Goal: Information Seeking & Learning: Learn about a topic

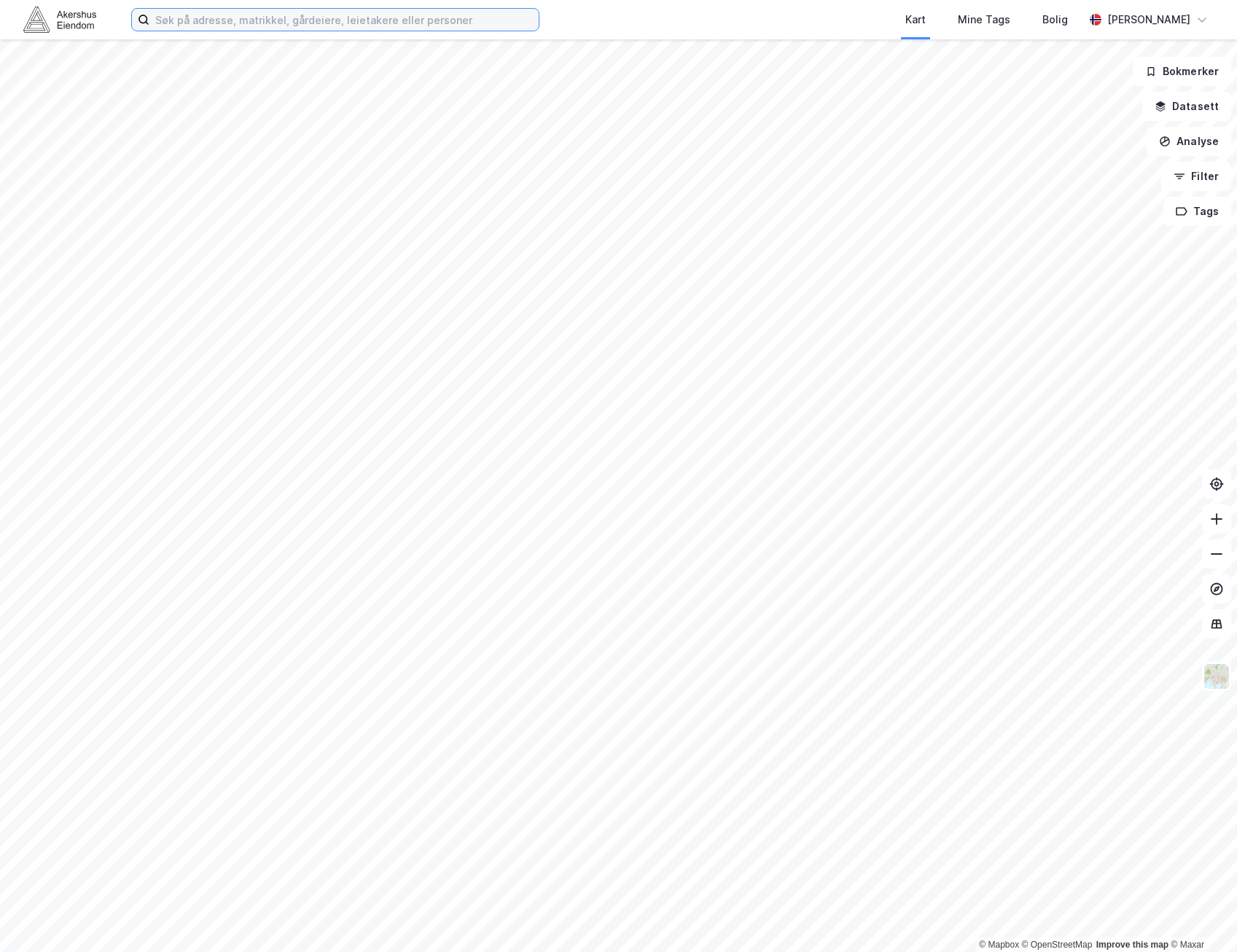
click at [219, 22] on input at bounding box center [344, 20] width 389 height 22
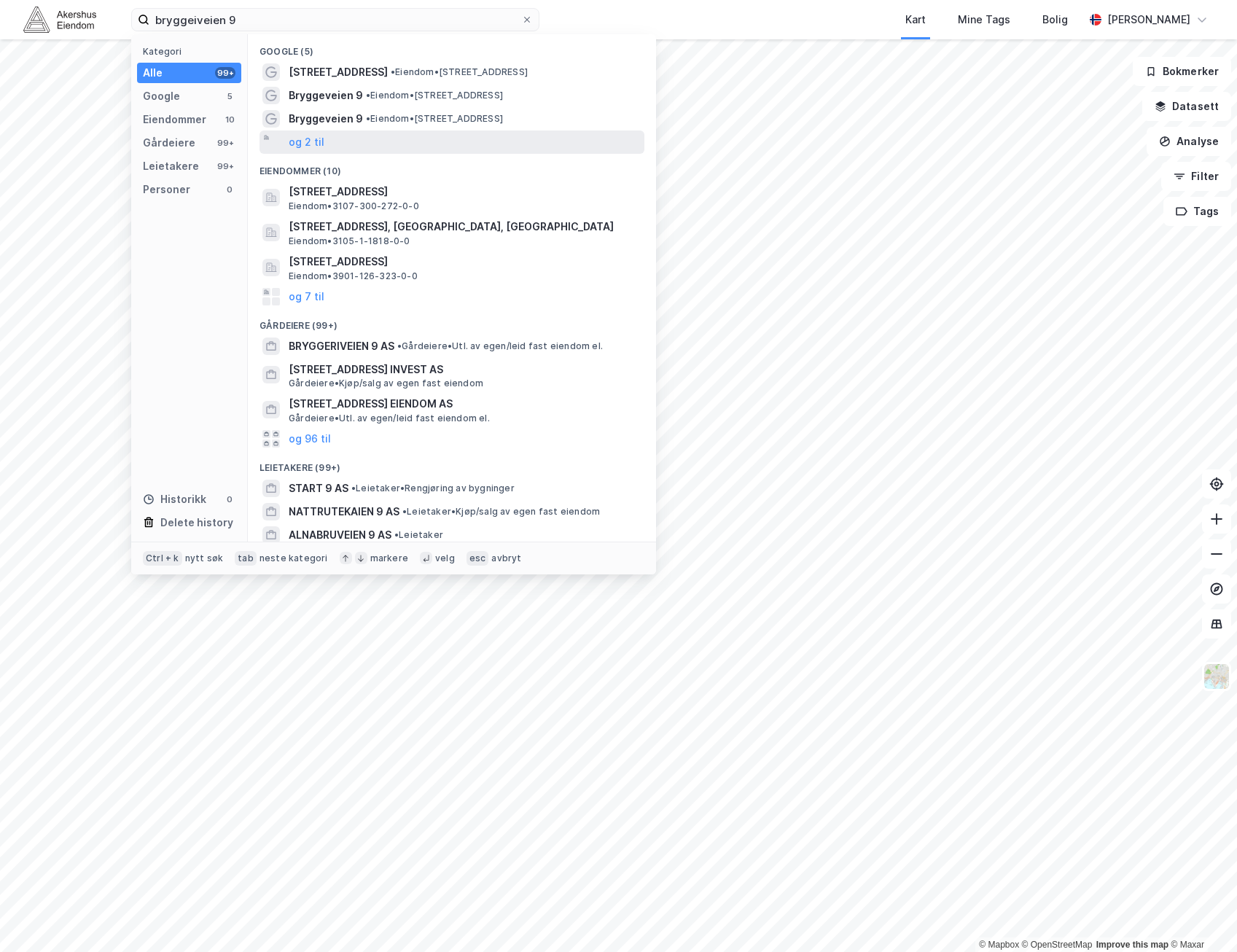
click at [330, 143] on div "og 2 til" at bounding box center [451, 142] width 385 height 23
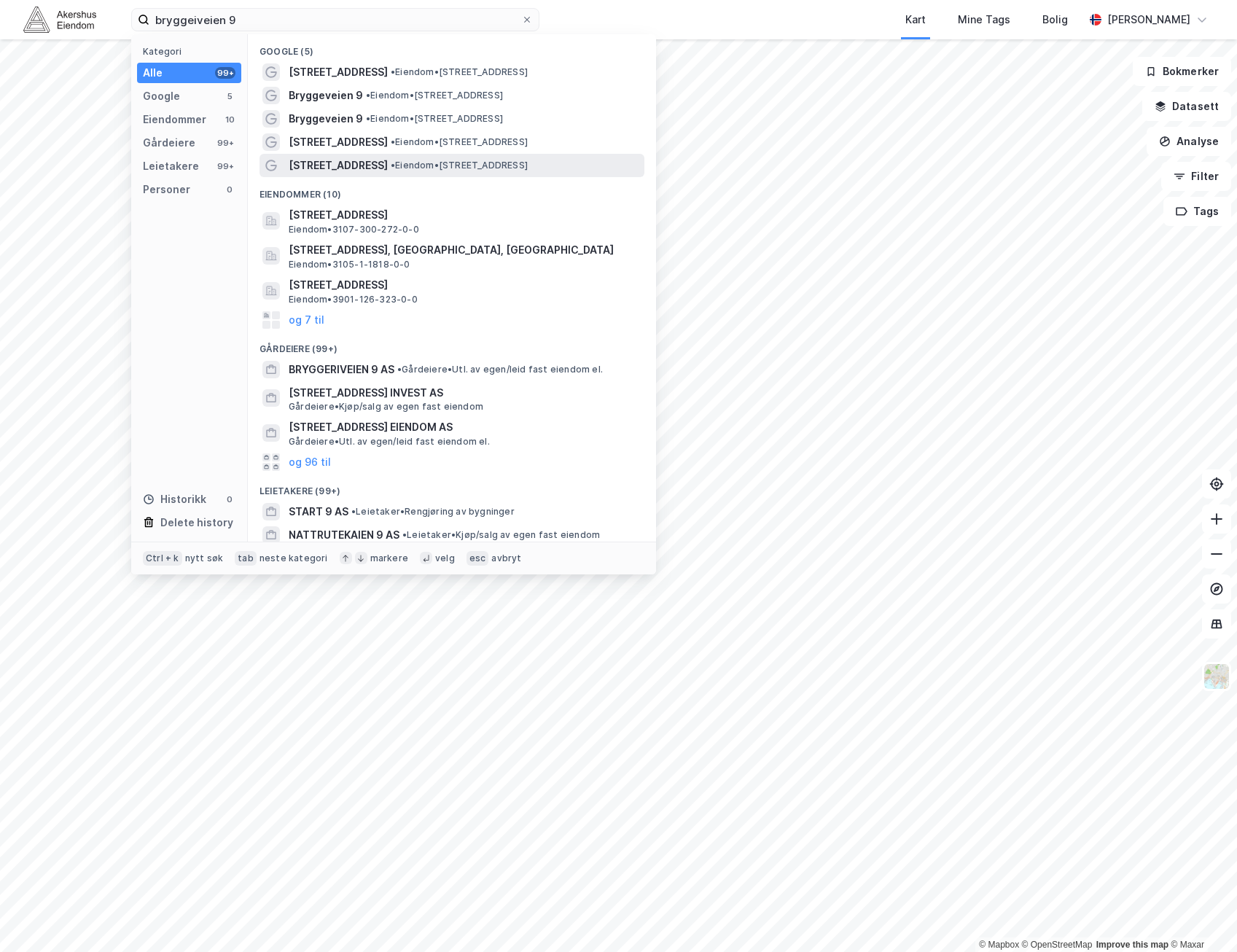
click at [574, 159] on div "[STREET_ADDRESS] • Eiendom • [STREET_ADDRESS]" at bounding box center [465, 166] width 353 height 18
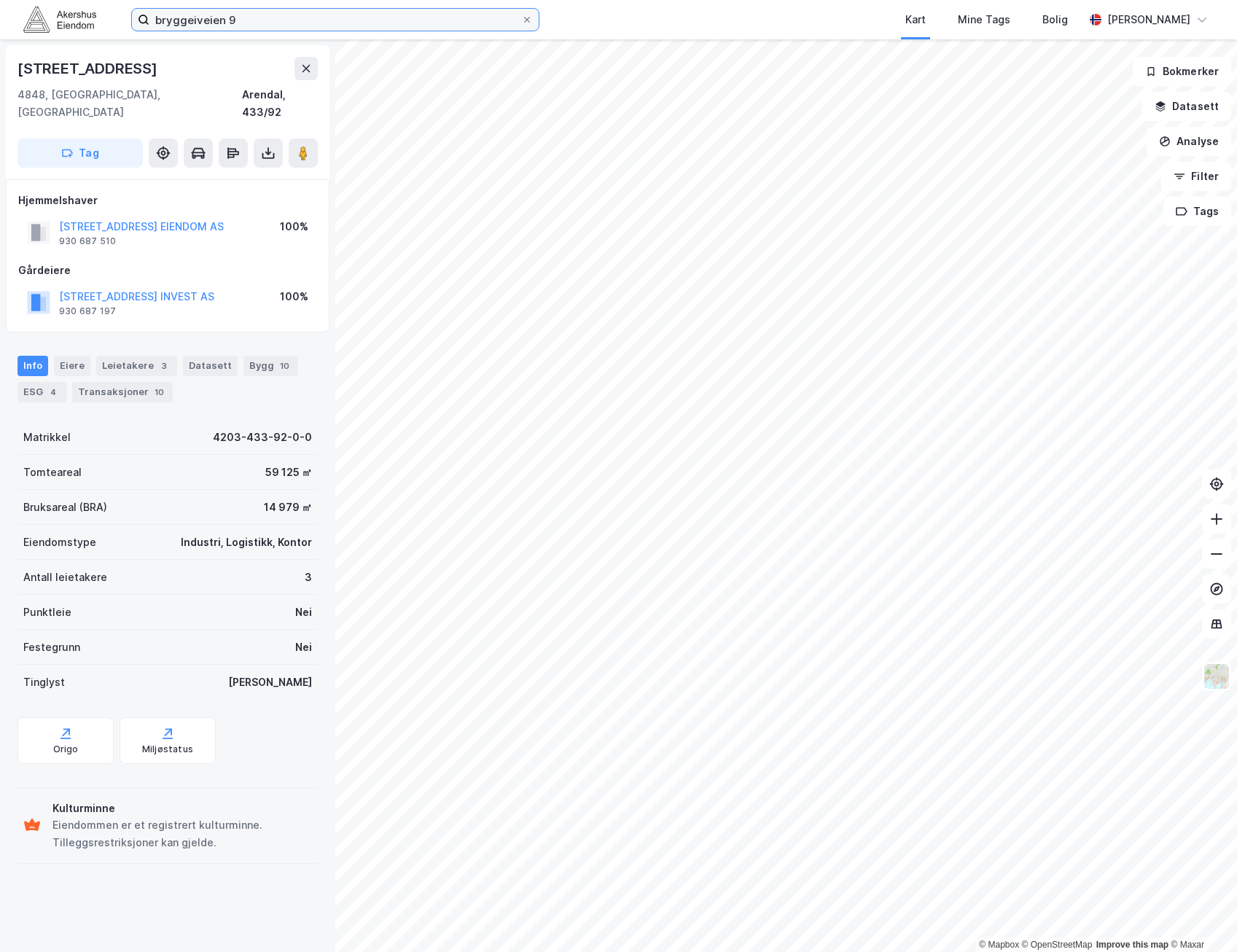
drag, startPoint x: -4, startPoint y: 53, endPoint x: -4, endPoint y: 69, distance: 16.0
click at [0, 69] on html "bryggeiveien 9 Kart Mine Tags Bolig [PERSON_NAME] © Mapbox © OpenStreetMap Impr…" at bounding box center [618, 476] width 1237 height 952
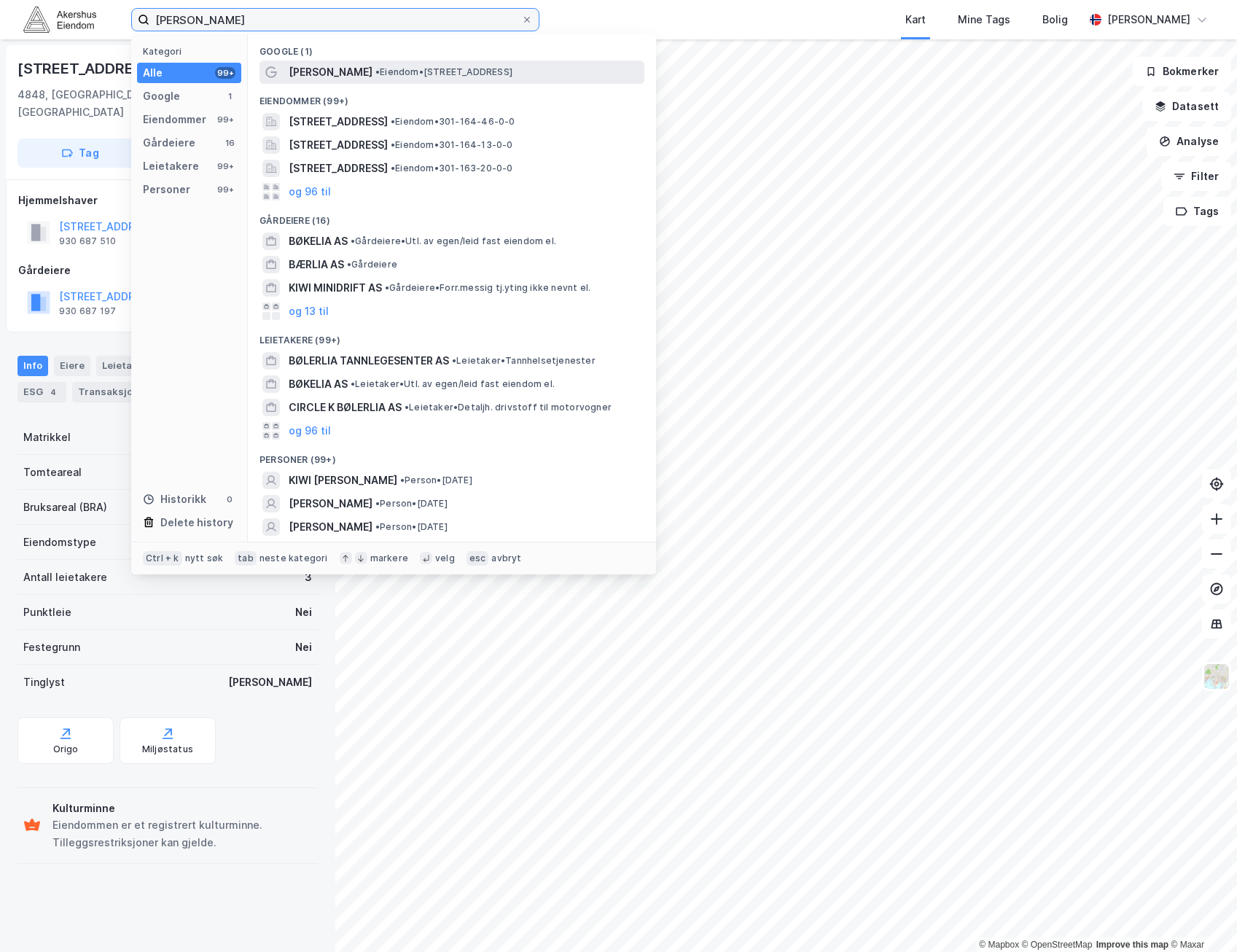
type input "[PERSON_NAME]"
click at [495, 67] on span "• Eiendom • [STREET_ADDRESS]" at bounding box center [444, 73] width 137 height 12
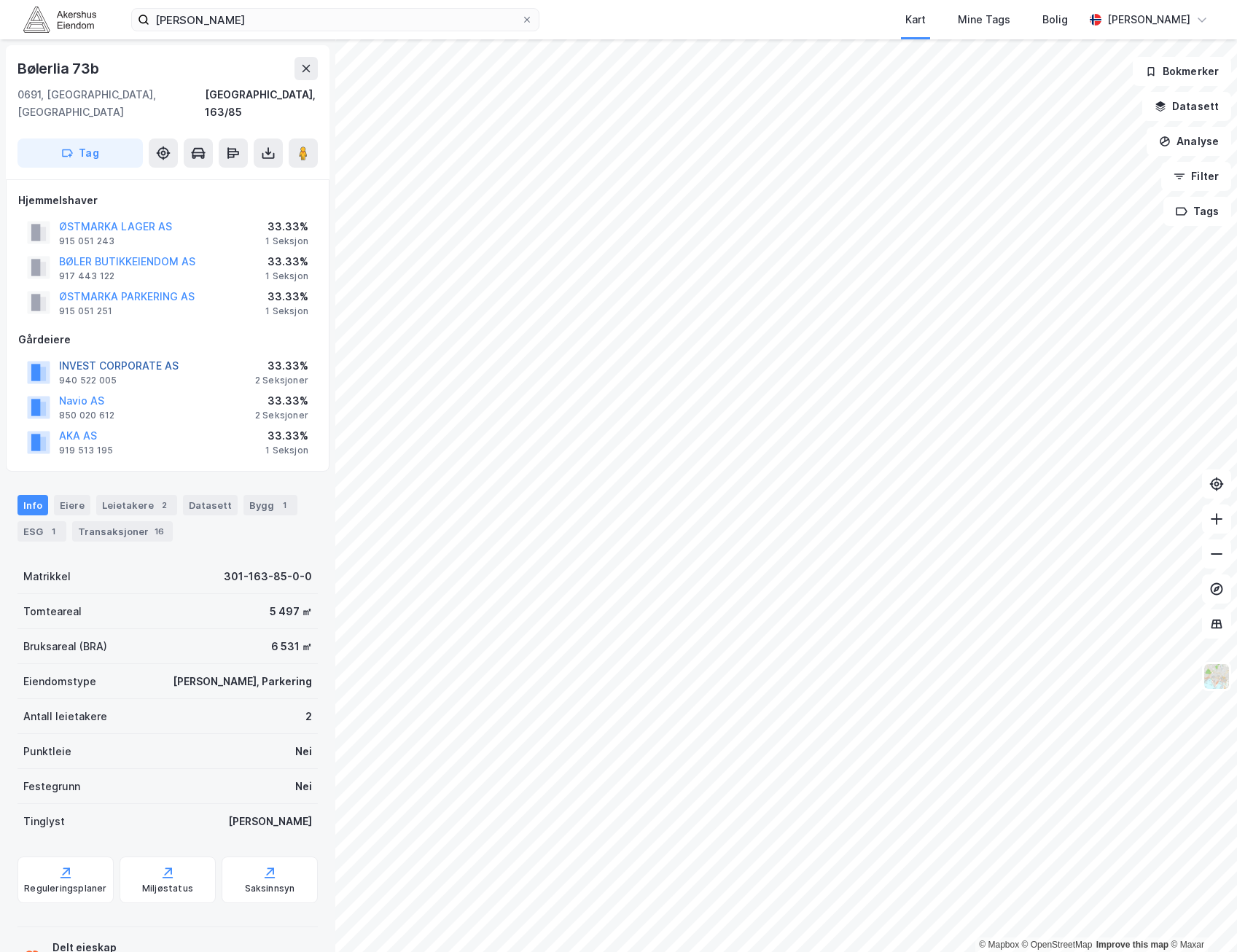
click at [0, 0] on button "INVEST CORPORATE AS" at bounding box center [0, 0] width 0 height 0
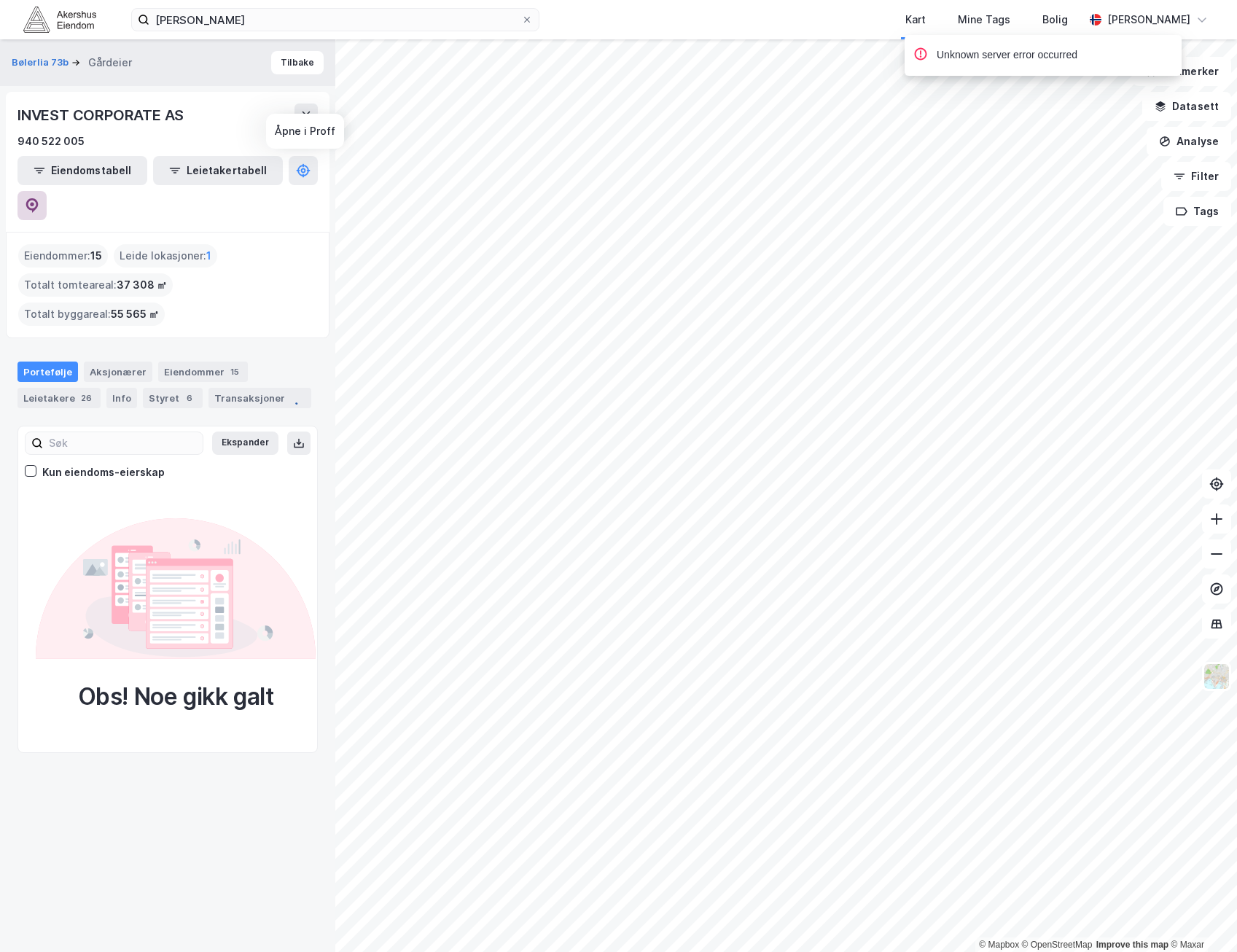
click at [39, 199] on icon at bounding box center [32, 206] width 13 height 15
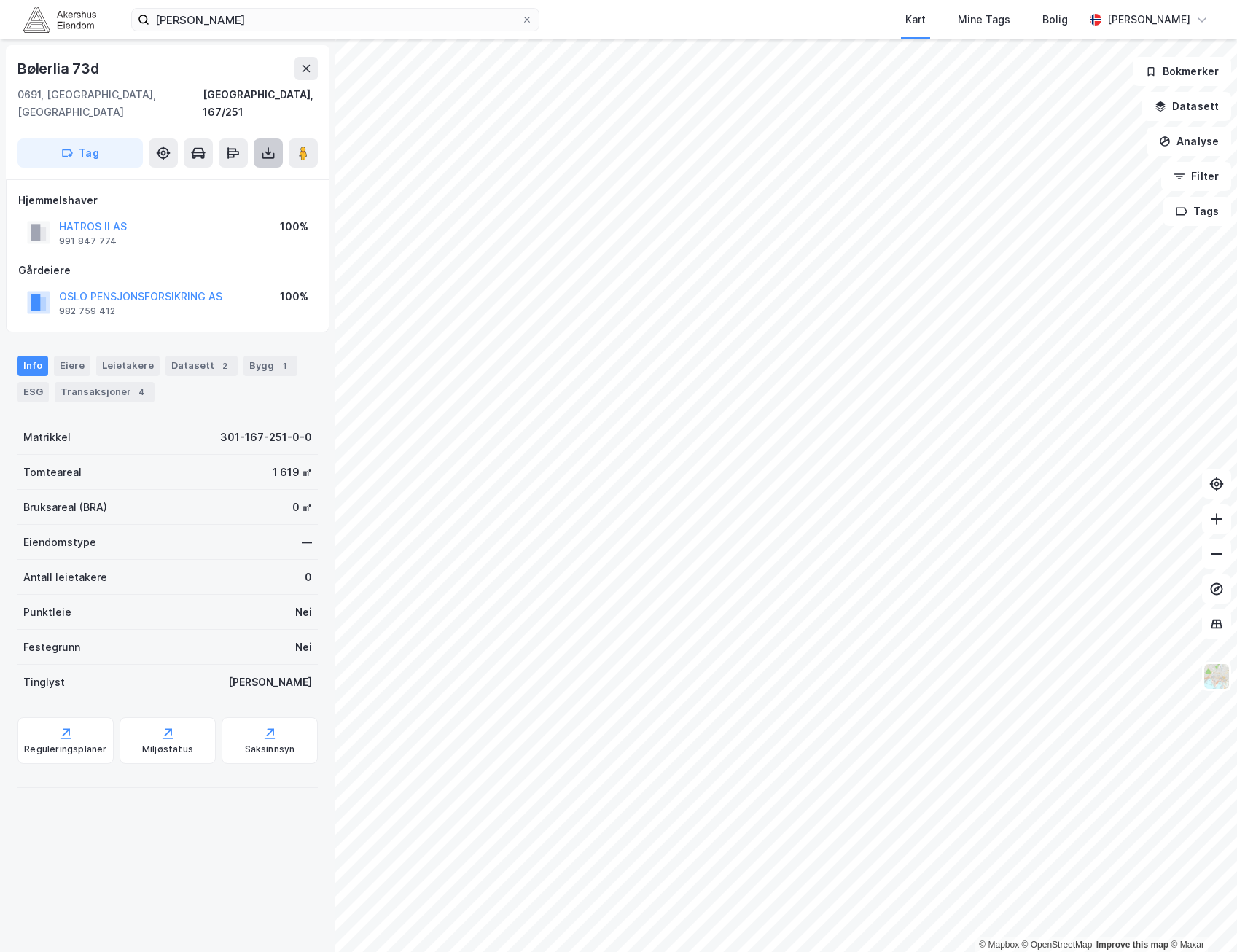
click at [282, 144] on button at bounding box center [268, 153] width 29 height 29
click at [337, 177] on div "© Mapbox © OpenStreetMap Improve this map © Maxar [STREET_ADDRESS], 167/251 Tag…" at bounding box center [618, 496] width 1237 height 913
click at [301, 146] on image at bounding box center [303, 153] width 9 height 15
click at [533, 21] on label "[PERSON_NAME]" at bounding box center [335, 19] width 408 height 23
click at [521, 21] on input "[PERSON_NAME]" at bounding box center [336, 20] width 372 height 22
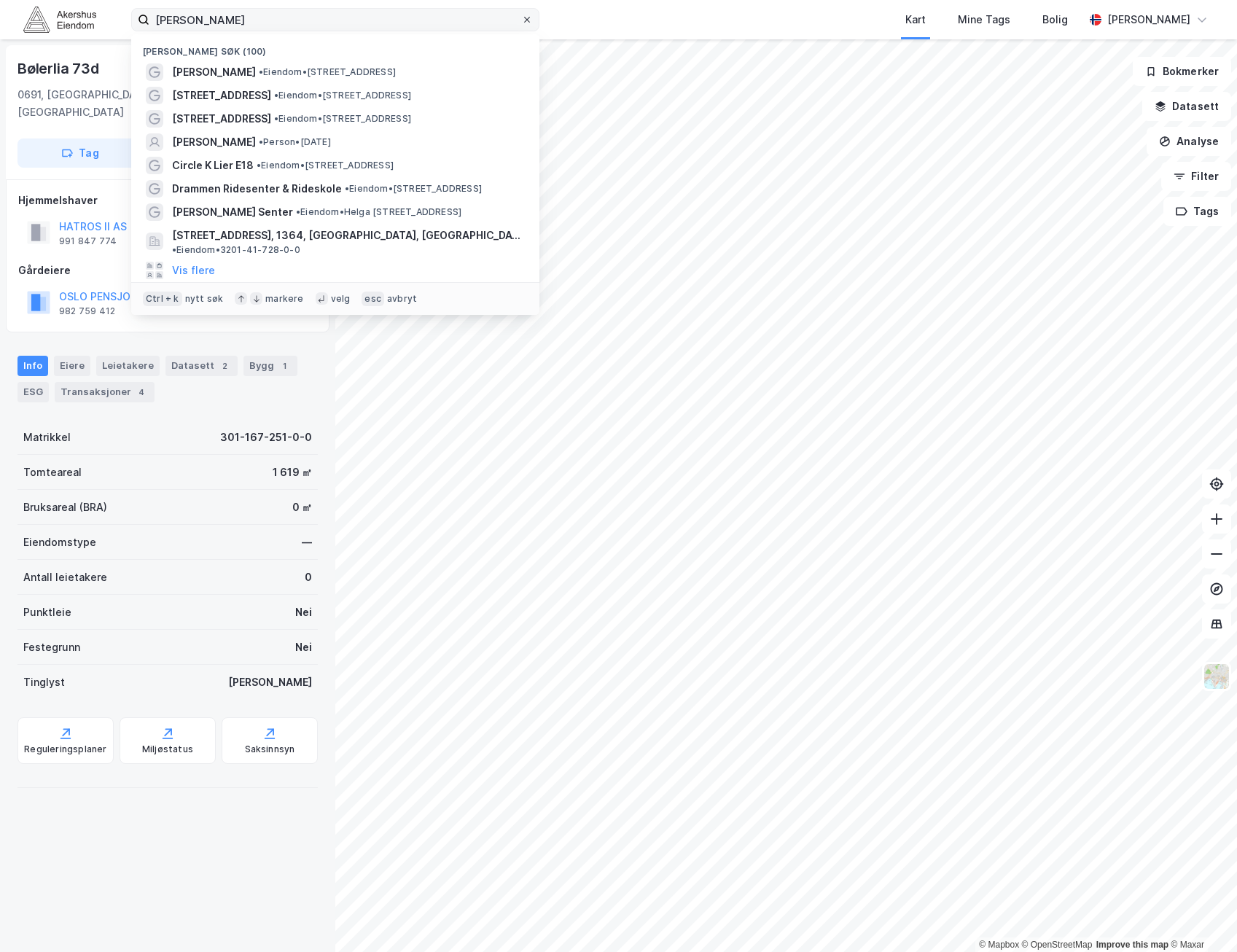
click at [528, 21] on icon at bounding box center [527, 20] width 9 height 9
click at [521, 21] on input "[PERSON_NAME]" at bounding box center [336, 20] width 372 height 22
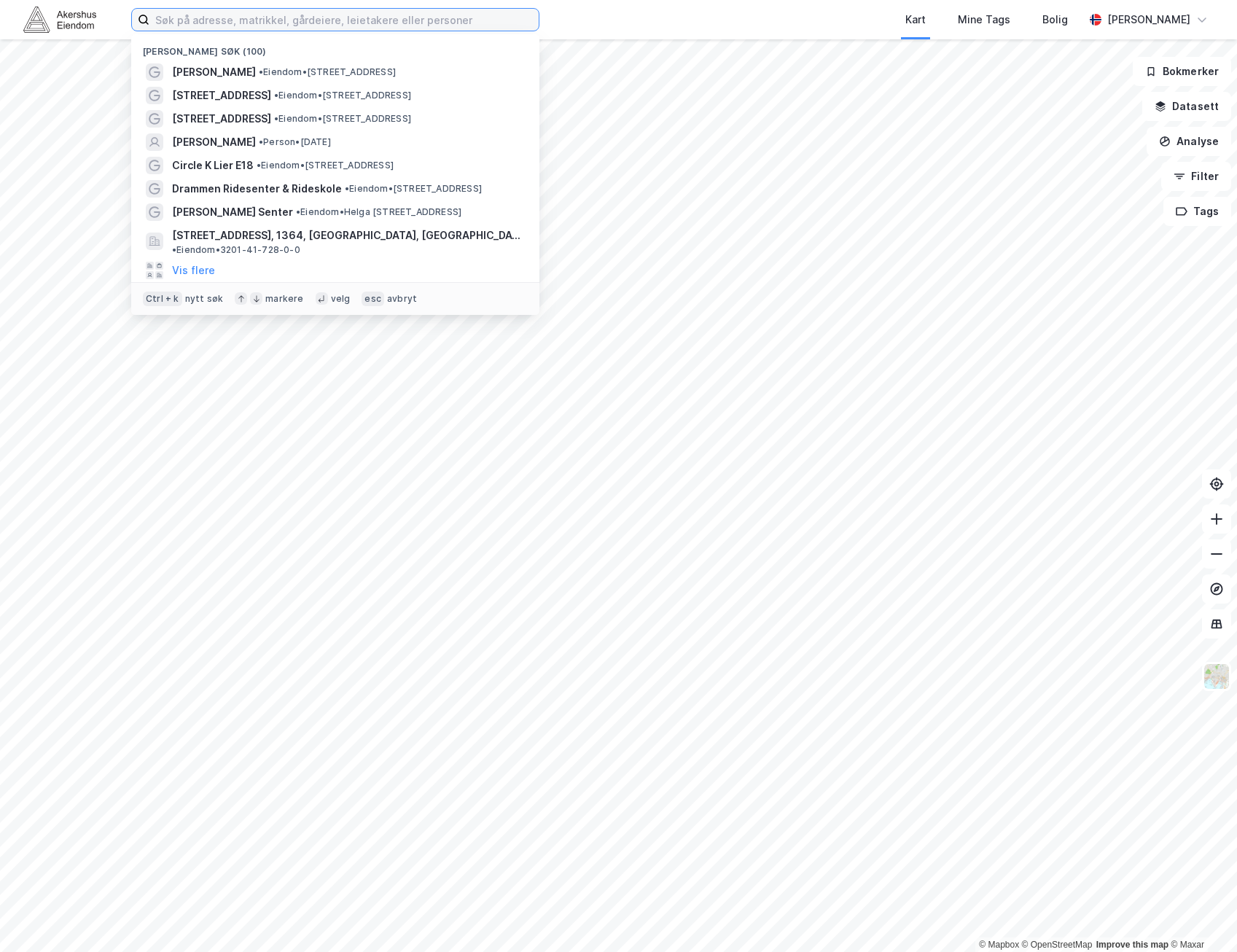
click at [447, 21] on input at bounding box center [344, 20] width 389 height 22
click at [628, 18] on div "Kart Mine Tags Bolig" at bounding box center [846, 19] width 474 height 39
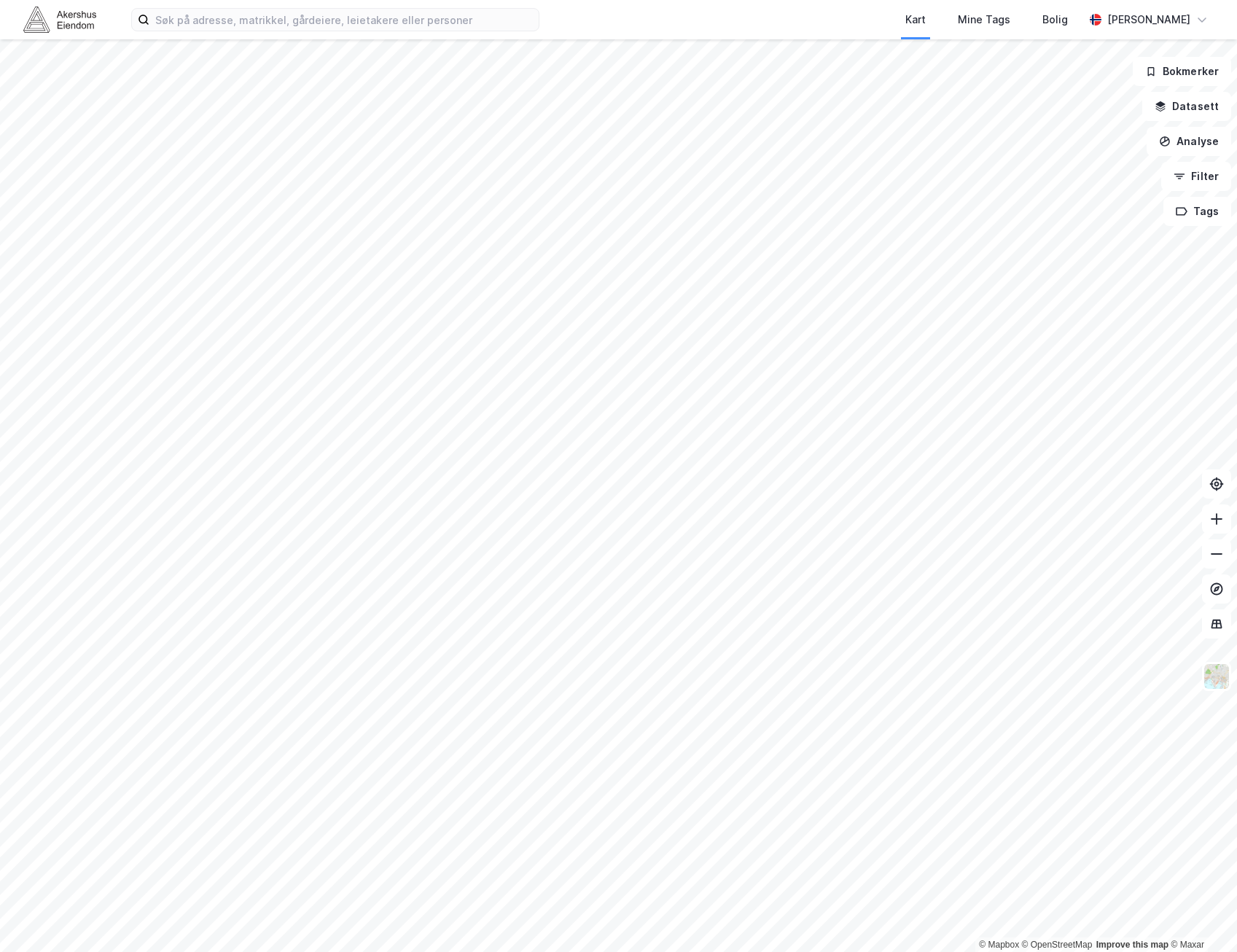
click at [906, 0] on html "Kart Mine Tags Bolig [PERSON_NAME] © Mapbox © OpenStreetMap Improve this map © …" at bounding box center [618, 476] width 1237 height 952
click at [441, 21] on input at bounding box center [344, 20] width 389 height 22
paste input "[STREET_ADDRESS]"
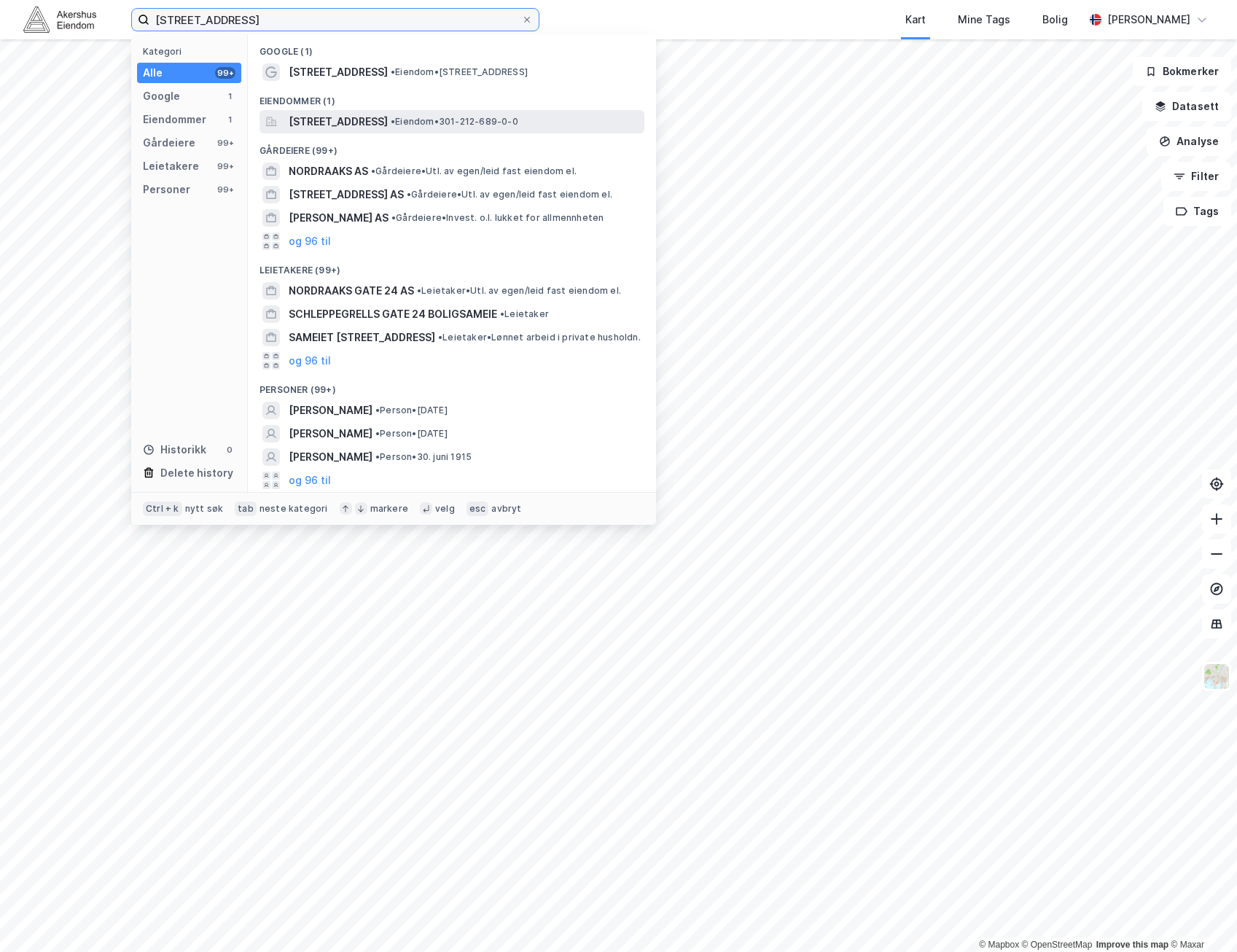
type input "[STREET_ADDRESS]"
click at [343, 116] on span "[STREET_ADDRESS]" at bounding box center [339, 122] width 99 height 18
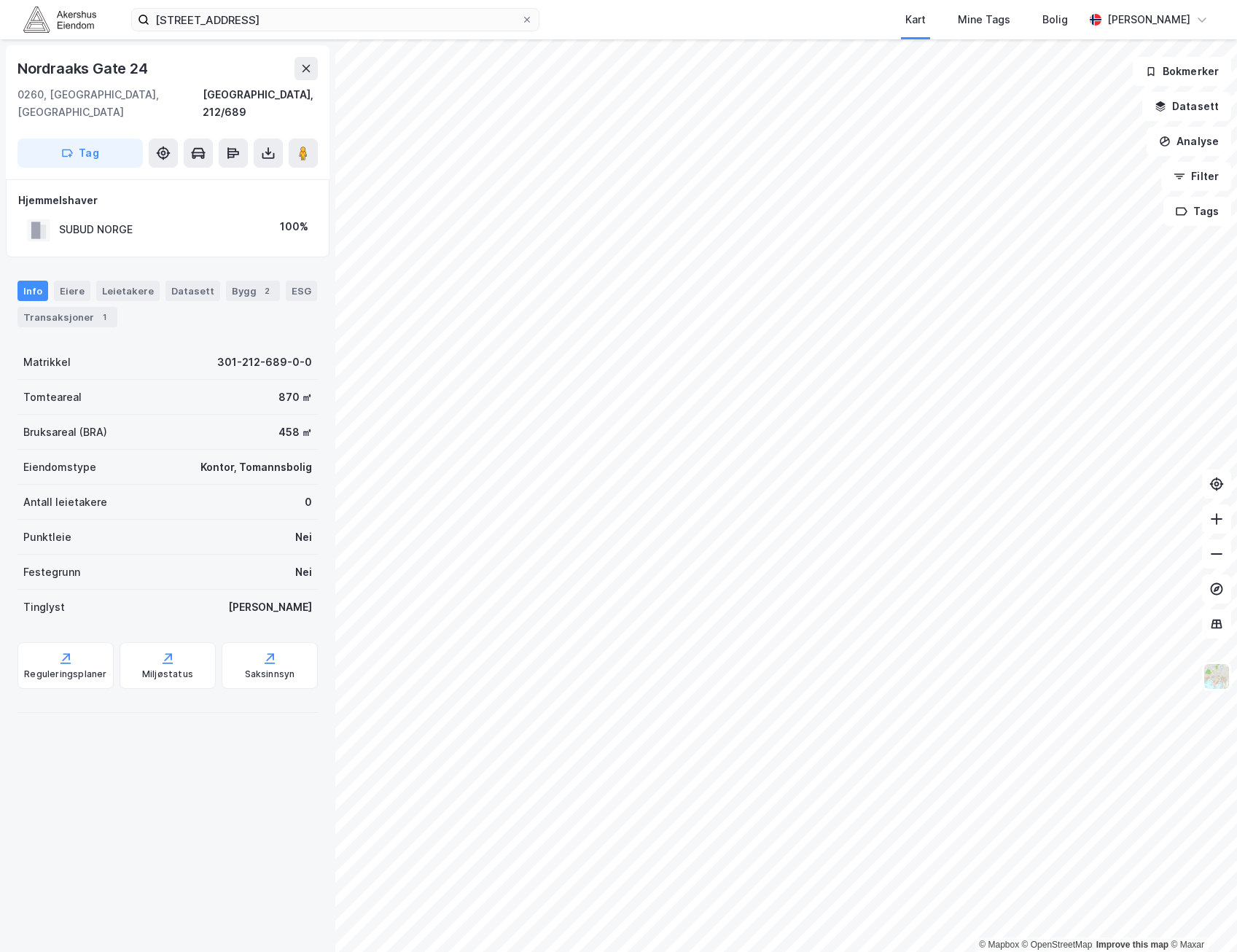
click at [92, 221] on div "SUBUD NORGE" at bounding box center [96, 230] width 73 height 18
copy div "SUBUD NORGE"
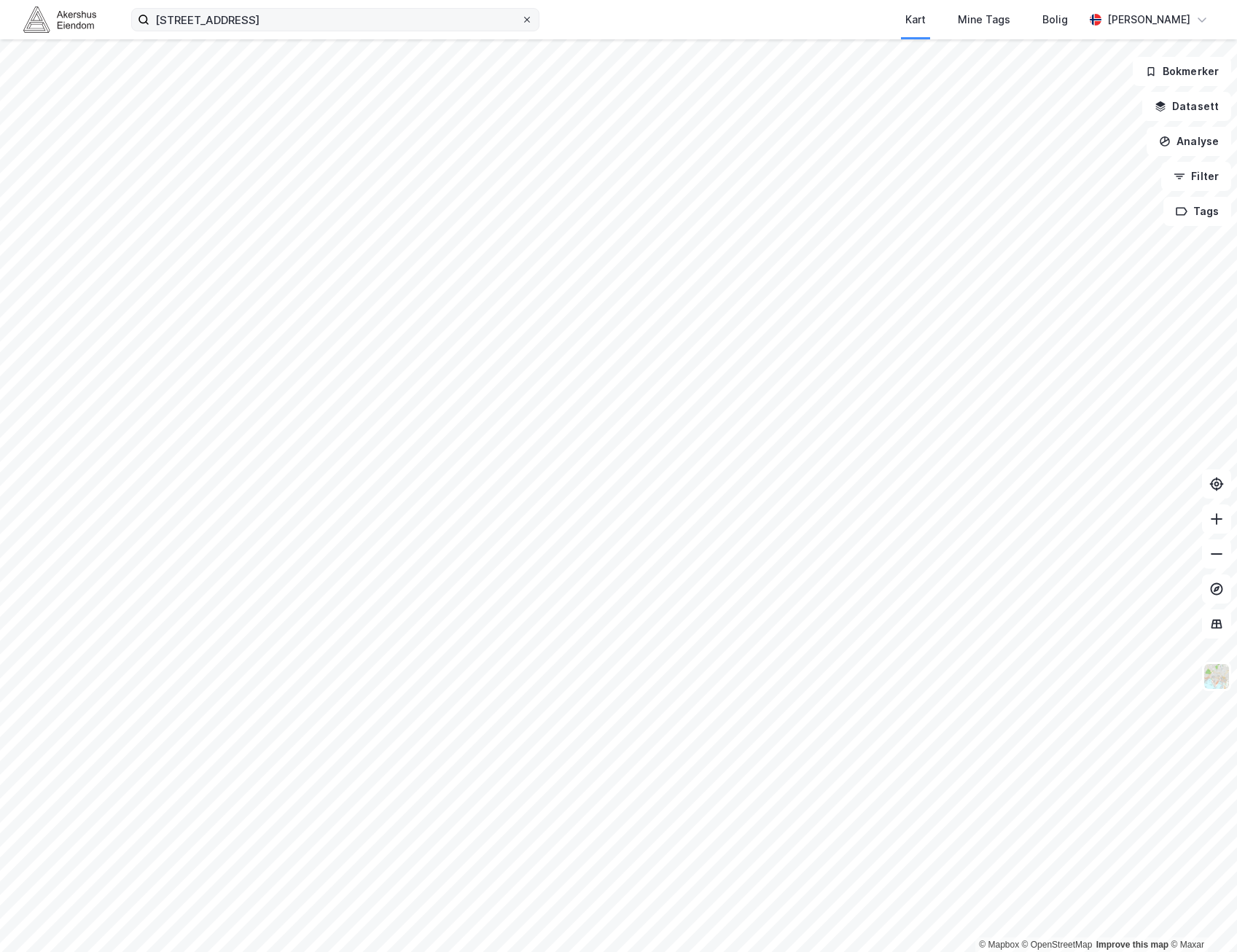
click at [528, 19] on icon at bounding box center [527, 20] width 6 height 6
click at [521, 19] on input "[STREET_ADDRESS]" at bounding box center [336, 20] width 372 height 22
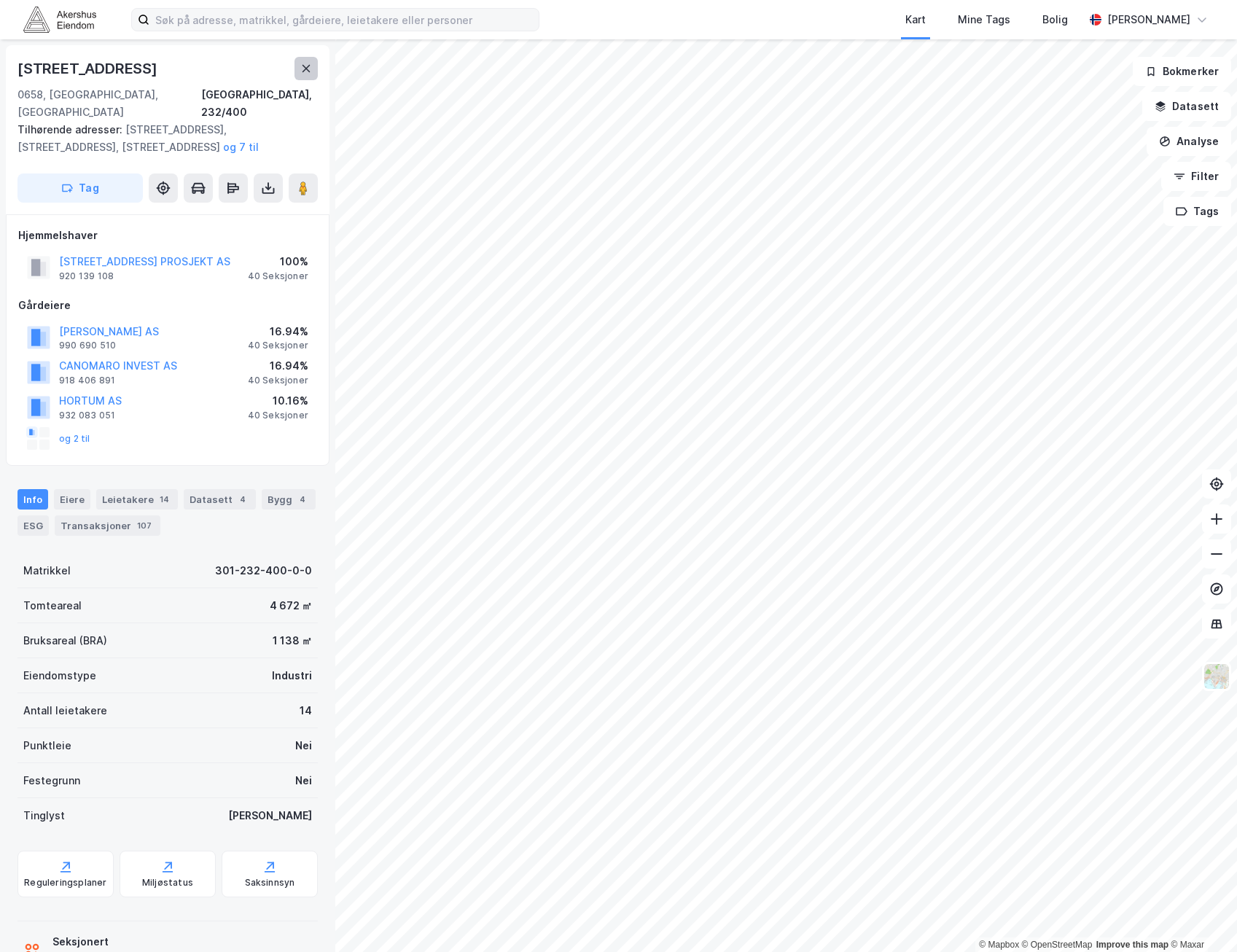
click at [311, 70] on icon at bounding box center [306, 69] width 12 height 12
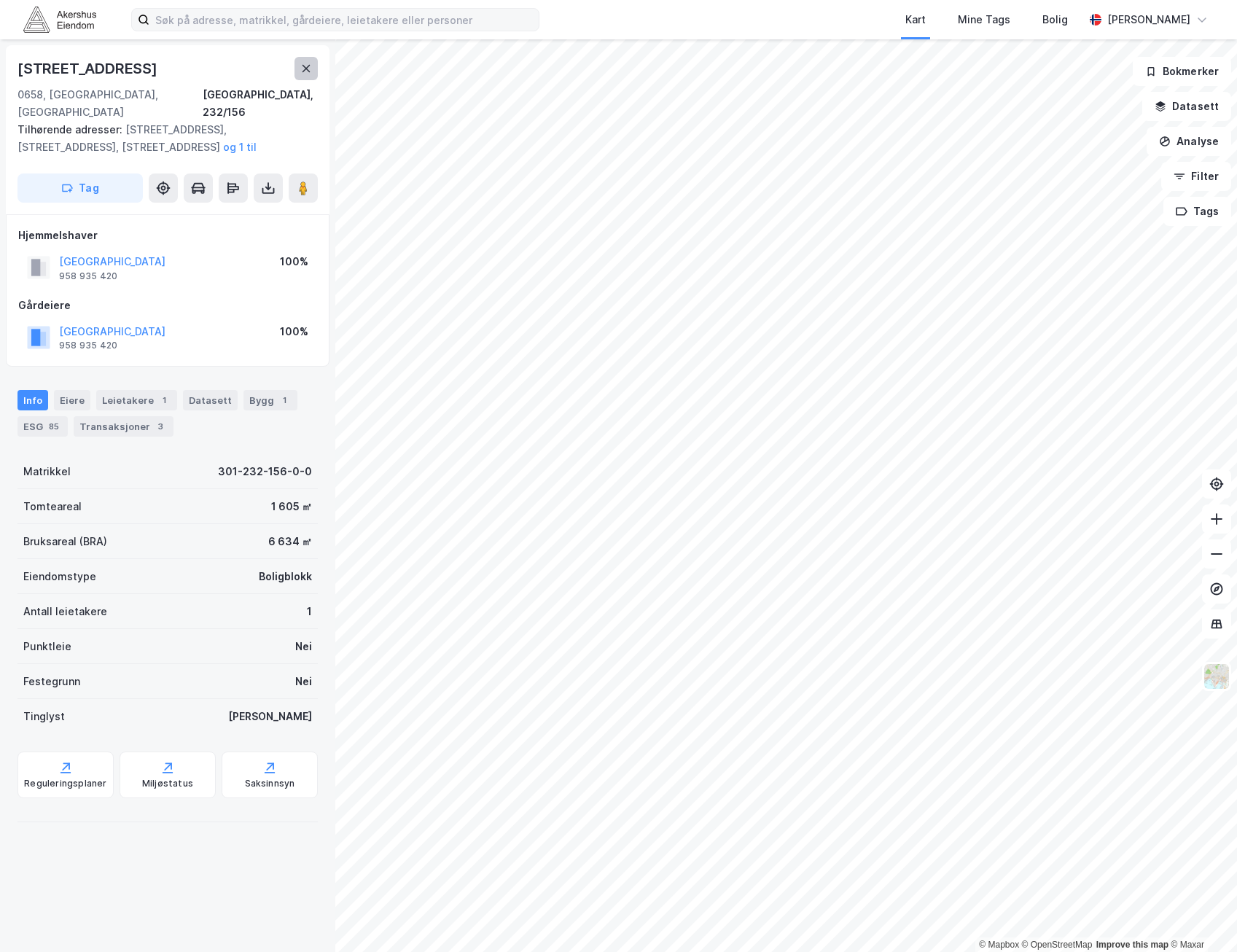
click at [295, 61] on button at bounding box center [305, 68] width 23 height 23
click at [298, 73] on button at bounding box center [305, 68] width 23 height 23
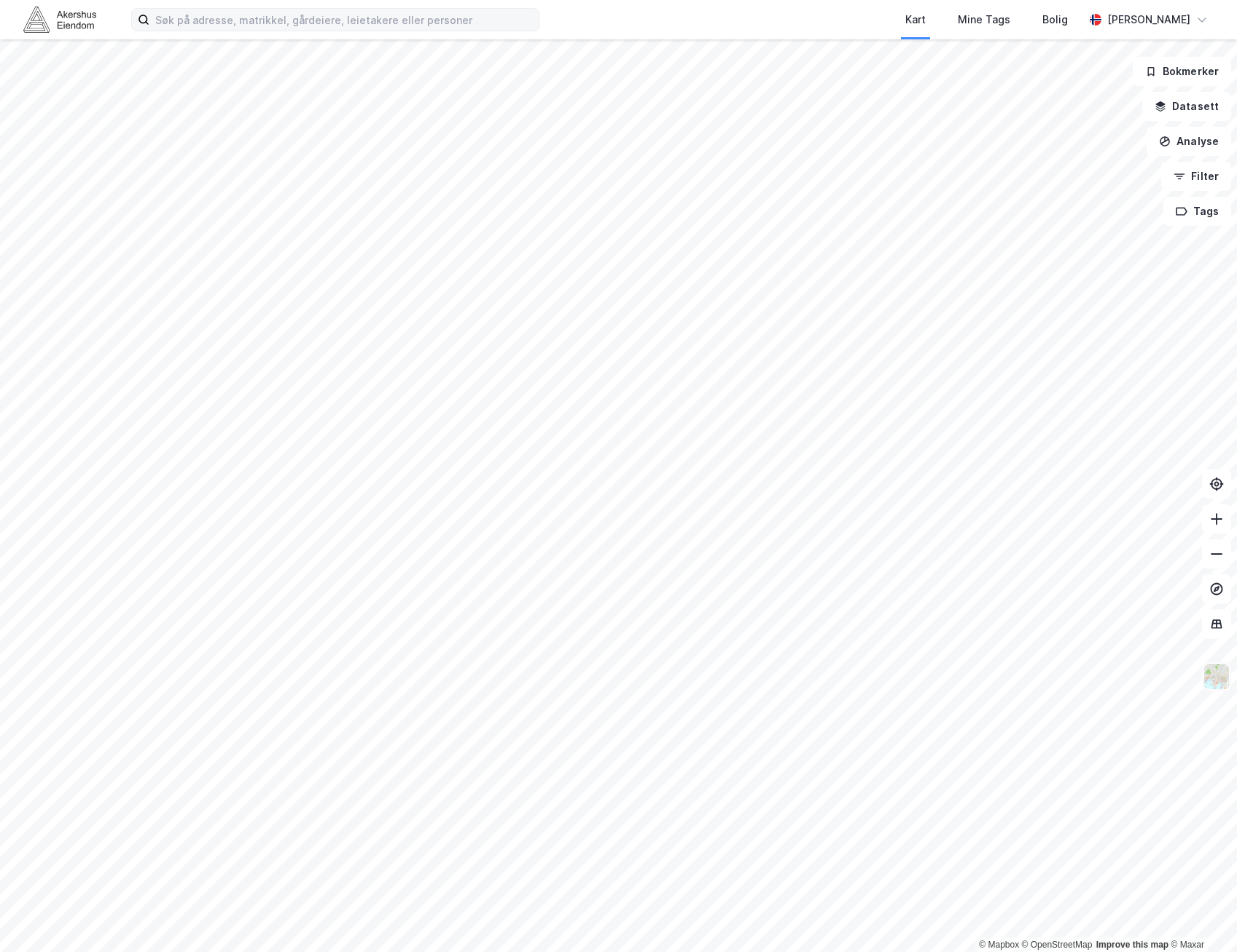
click at [1219, 678] on img at bounding box center [1216, 676] width 27 height 27
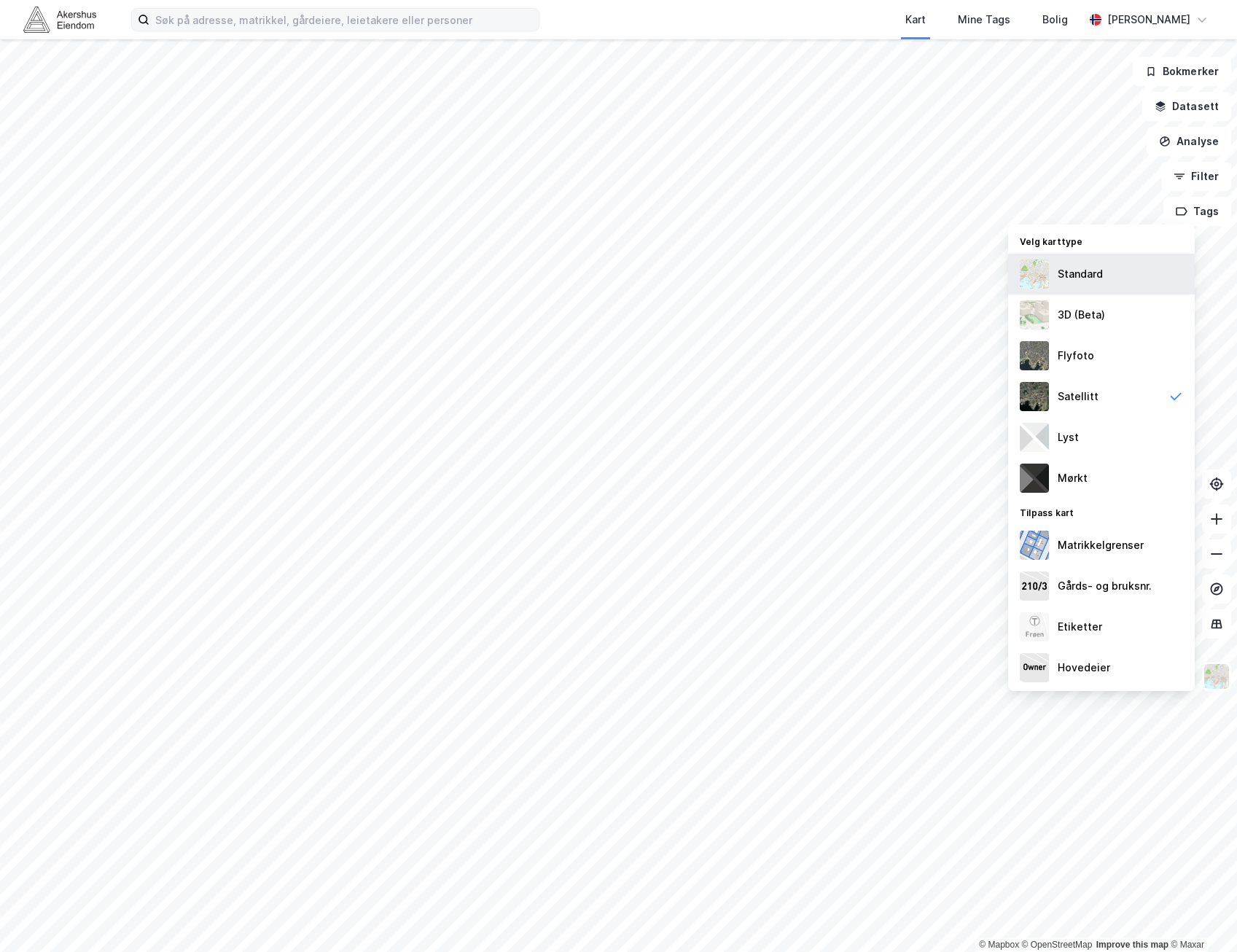
click at [1083, 279] on div "Standard" at bounding box center [1080, 274] width 45 height 18
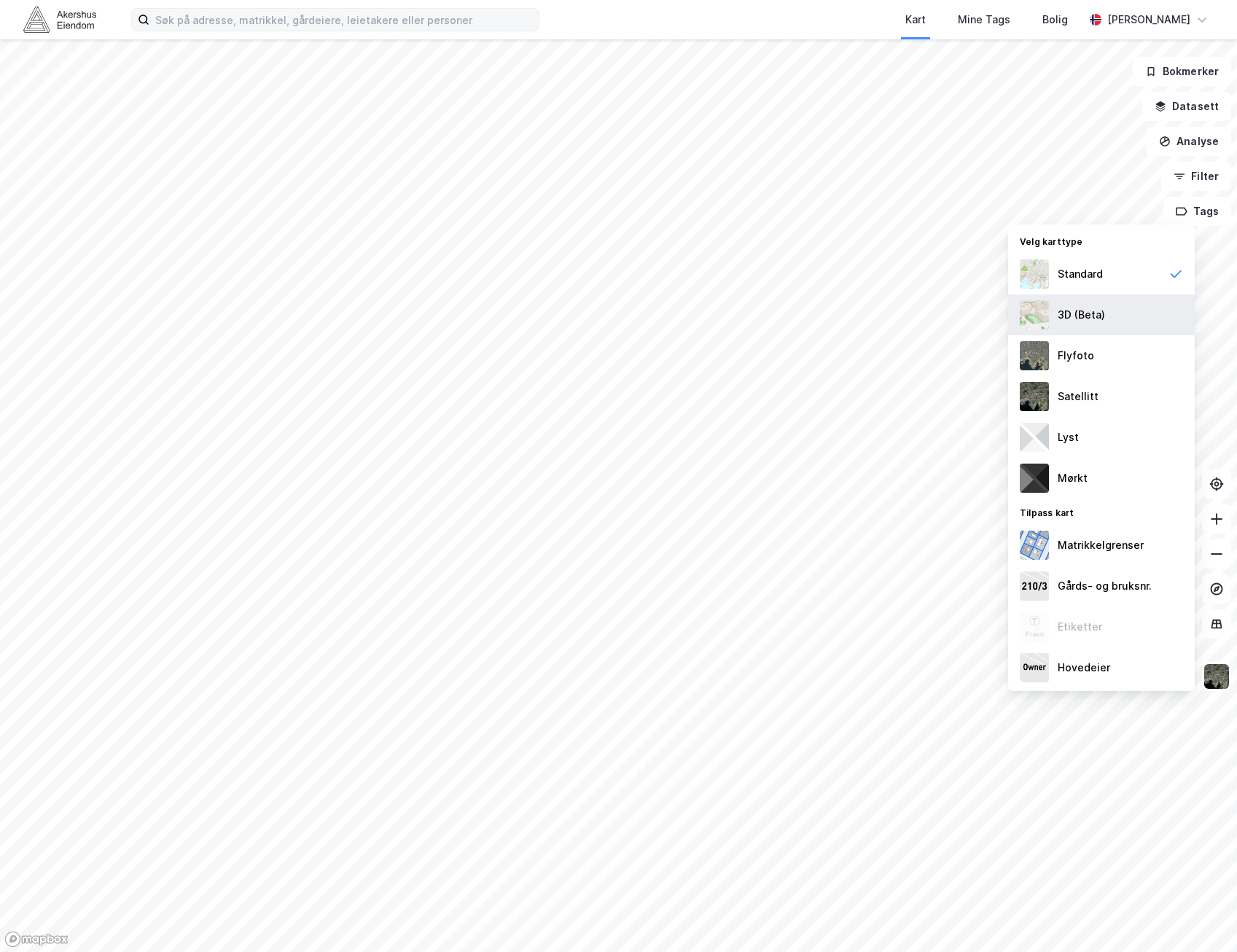
click at [1112, 304] on div "3D (Beta)" at bounding box center [1102, 314] width 187 height 41
